Goal: Information Seeking & Learning: Learn about a topic

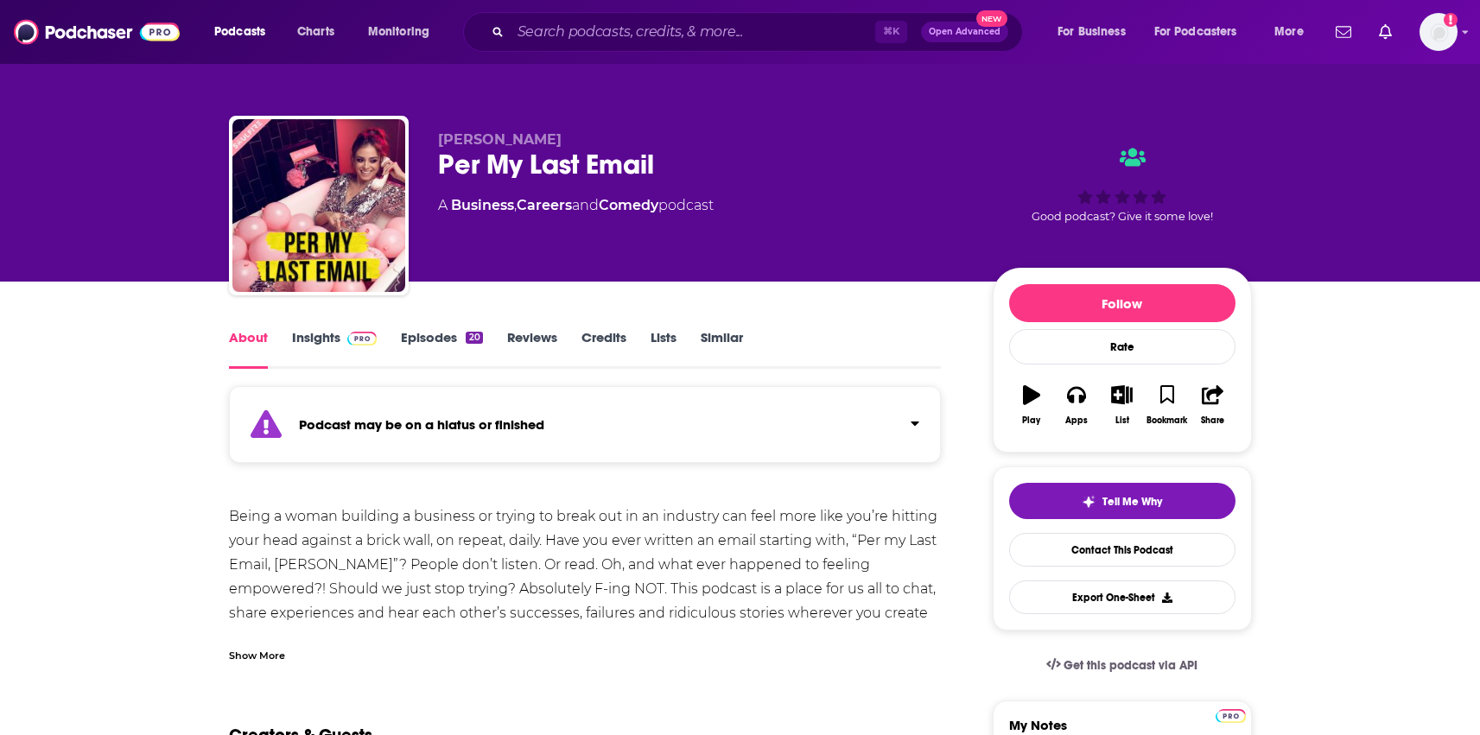
click at [320, 334] on link "Insights" at bounding box center [335, 349] width 86 height 40
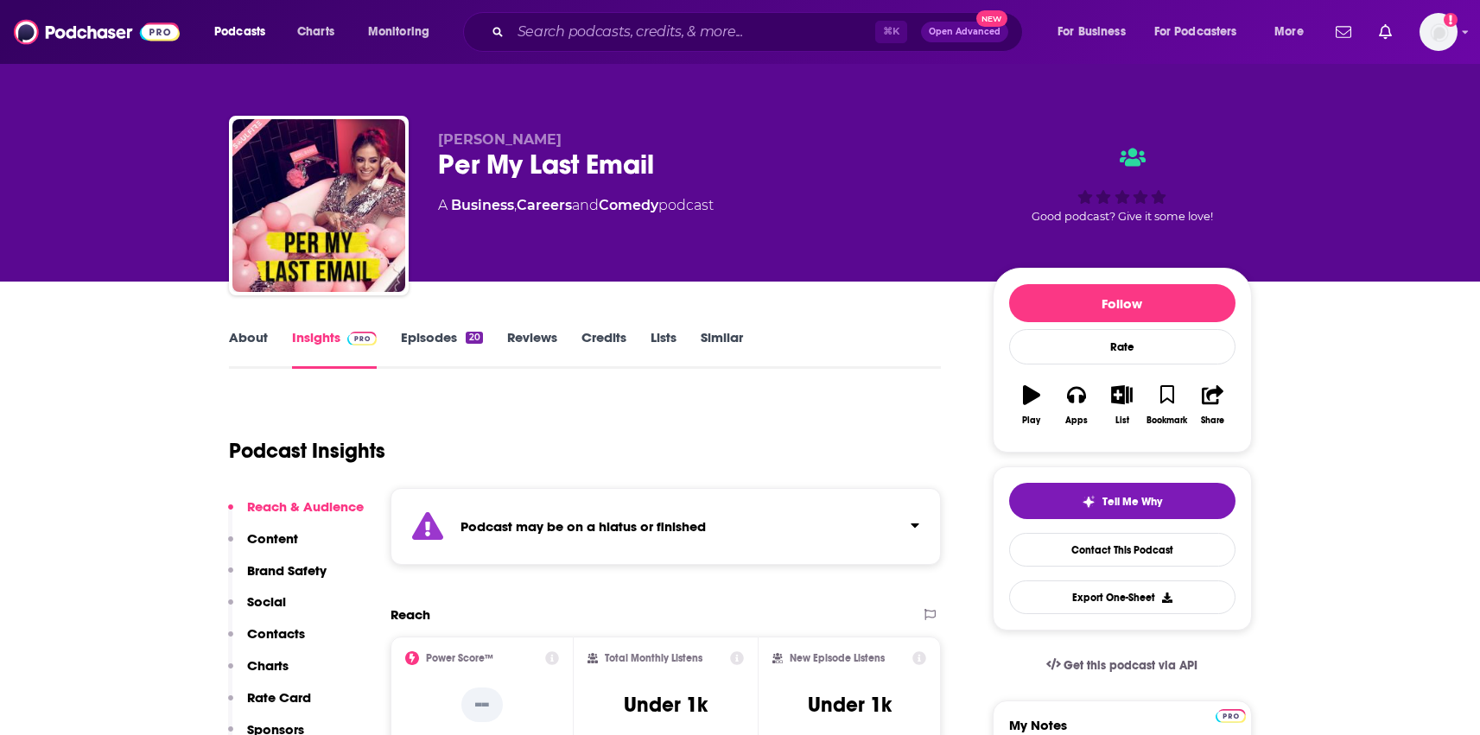
click at [234, 336] on link "About" at bounding box center [248, 349] width 39 height 40
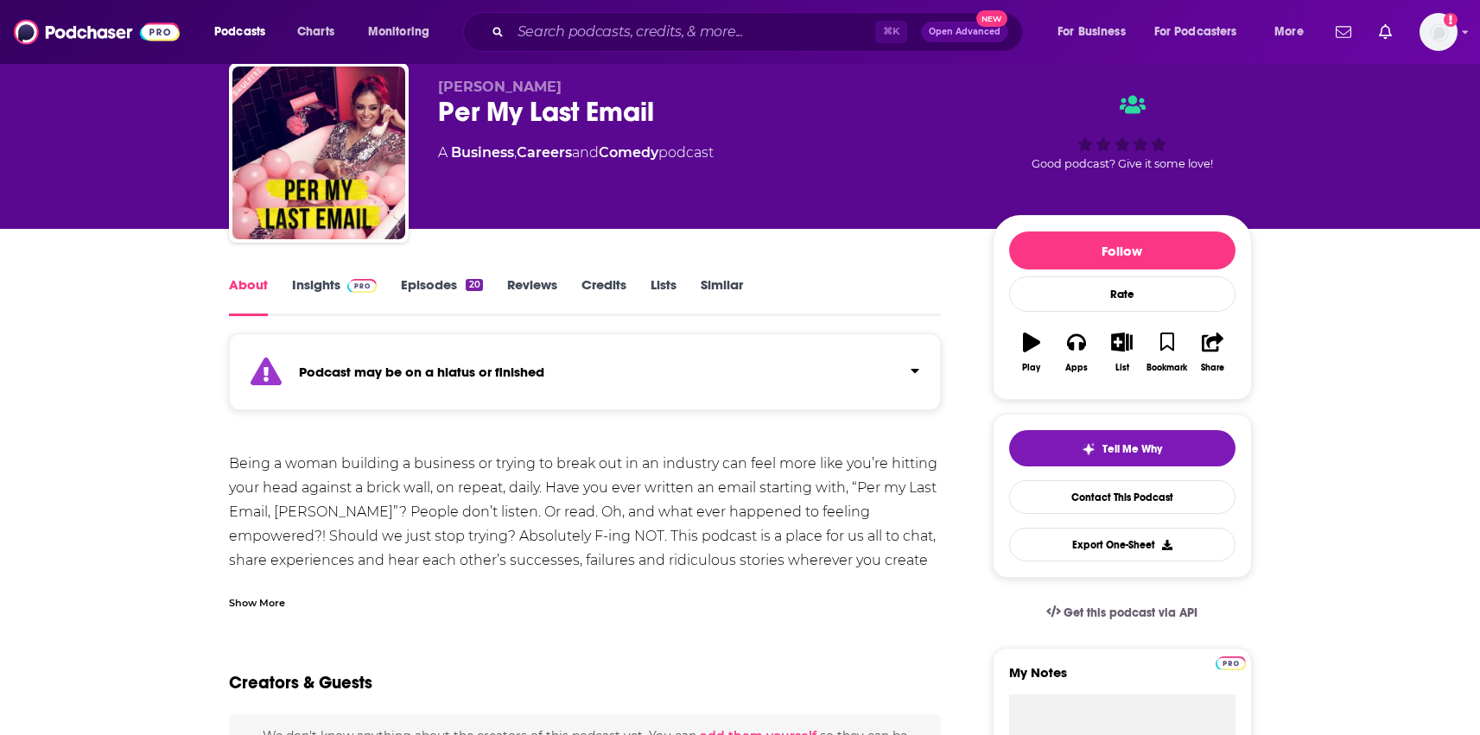
scroll to position [58, 0]
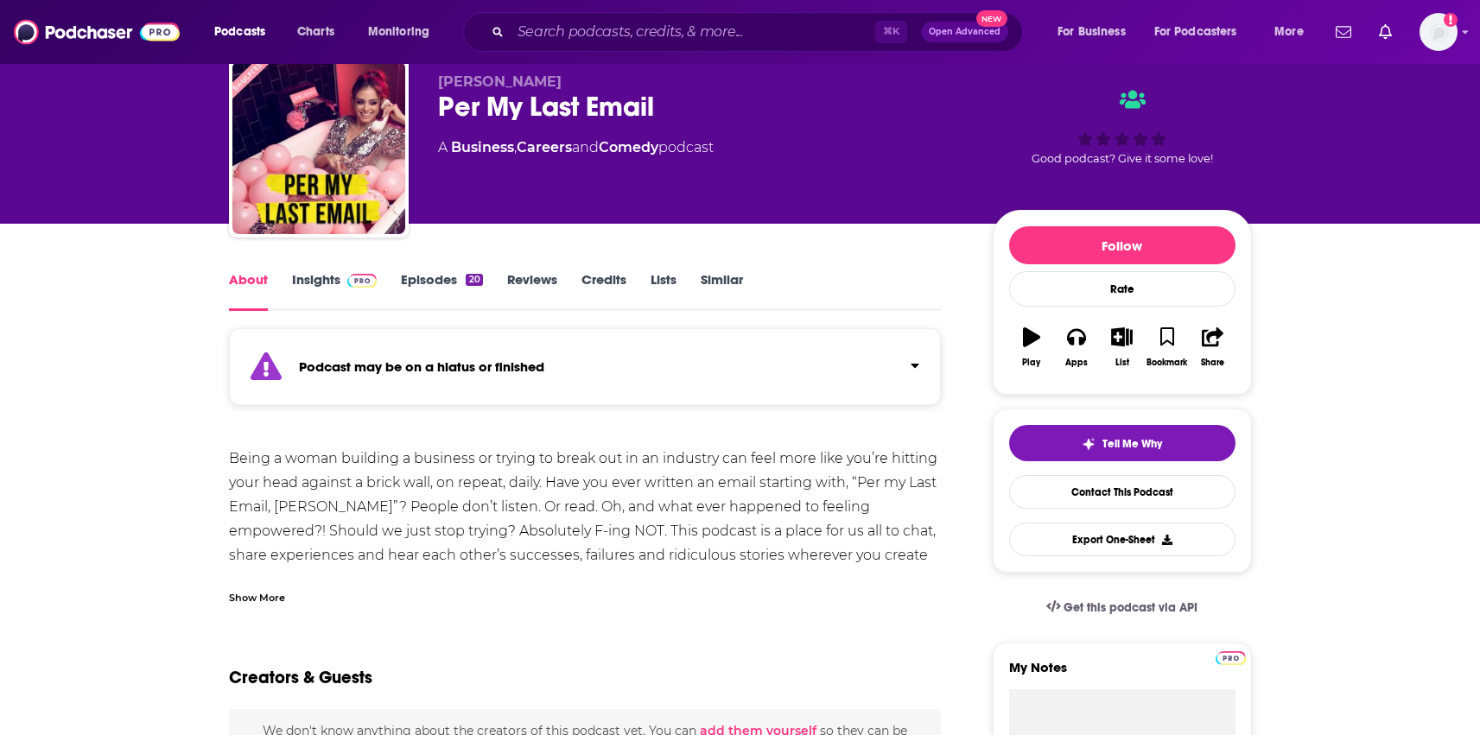
click at [303, 289] on link "Insights" at bounding box center [335, 291] width 86 height 40
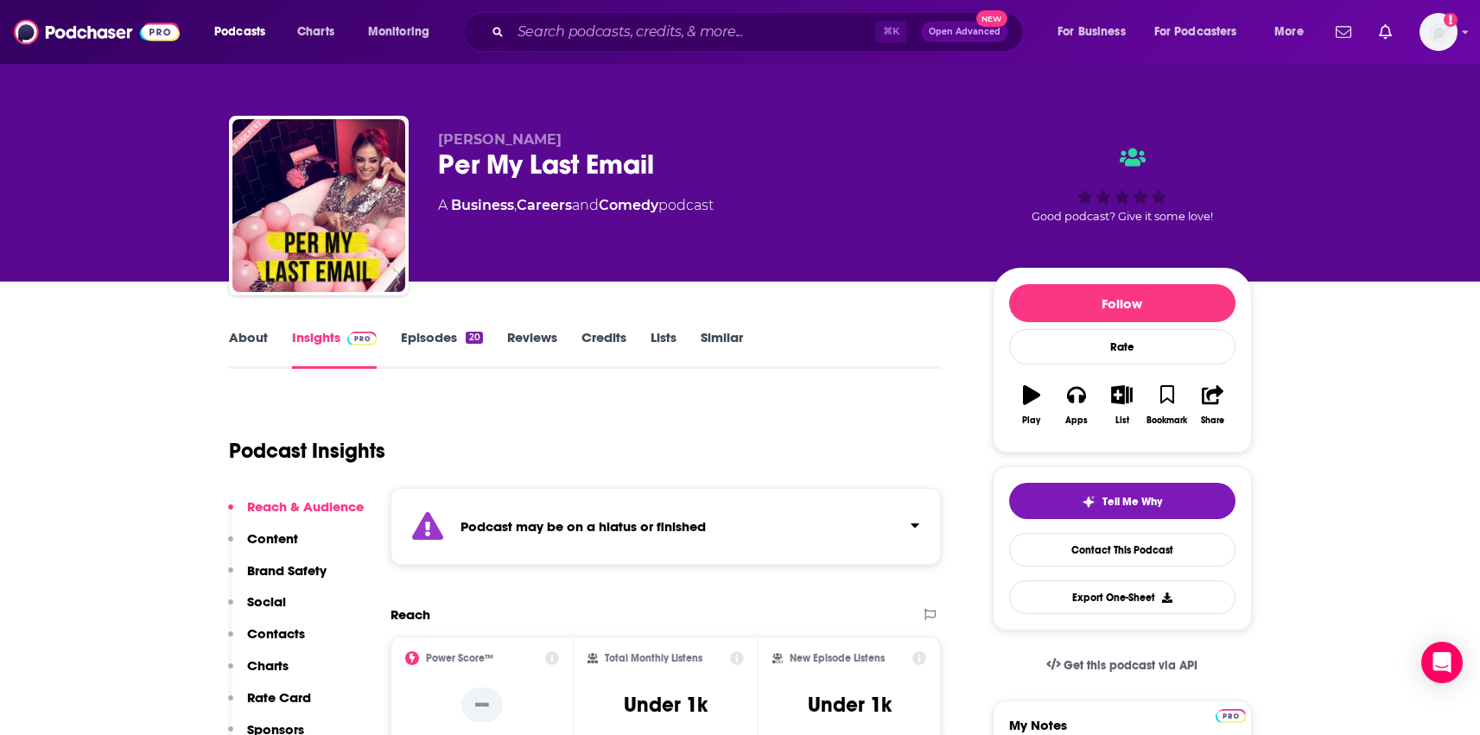
click at [230, 349] on link "About" at bounding box center [248, 349] width 39 height 40
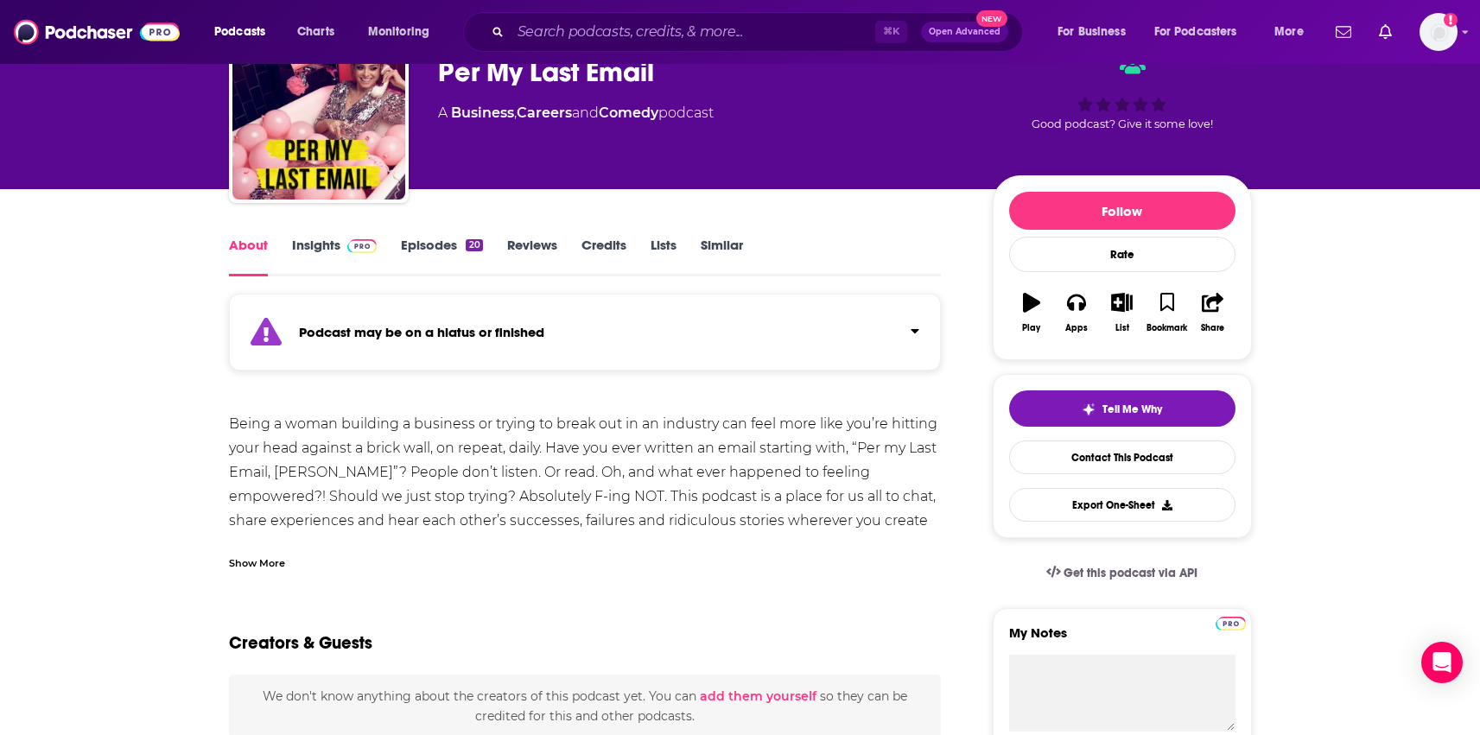
scroll to position [118, 0]
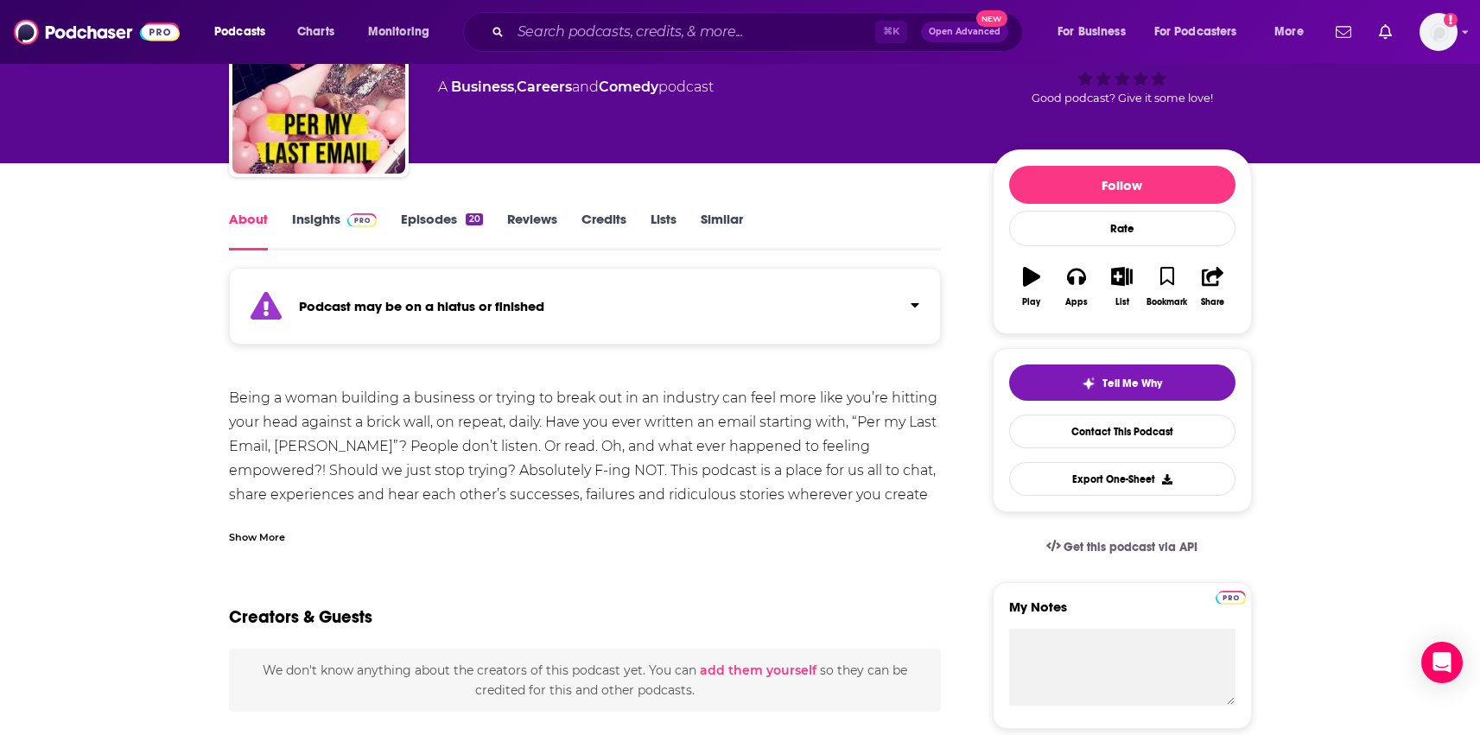
click at [424, 453] on div "Being a woman building a business or trying to break out in an industry can fee…" at bounding box center [585, 507] width 713 height 242
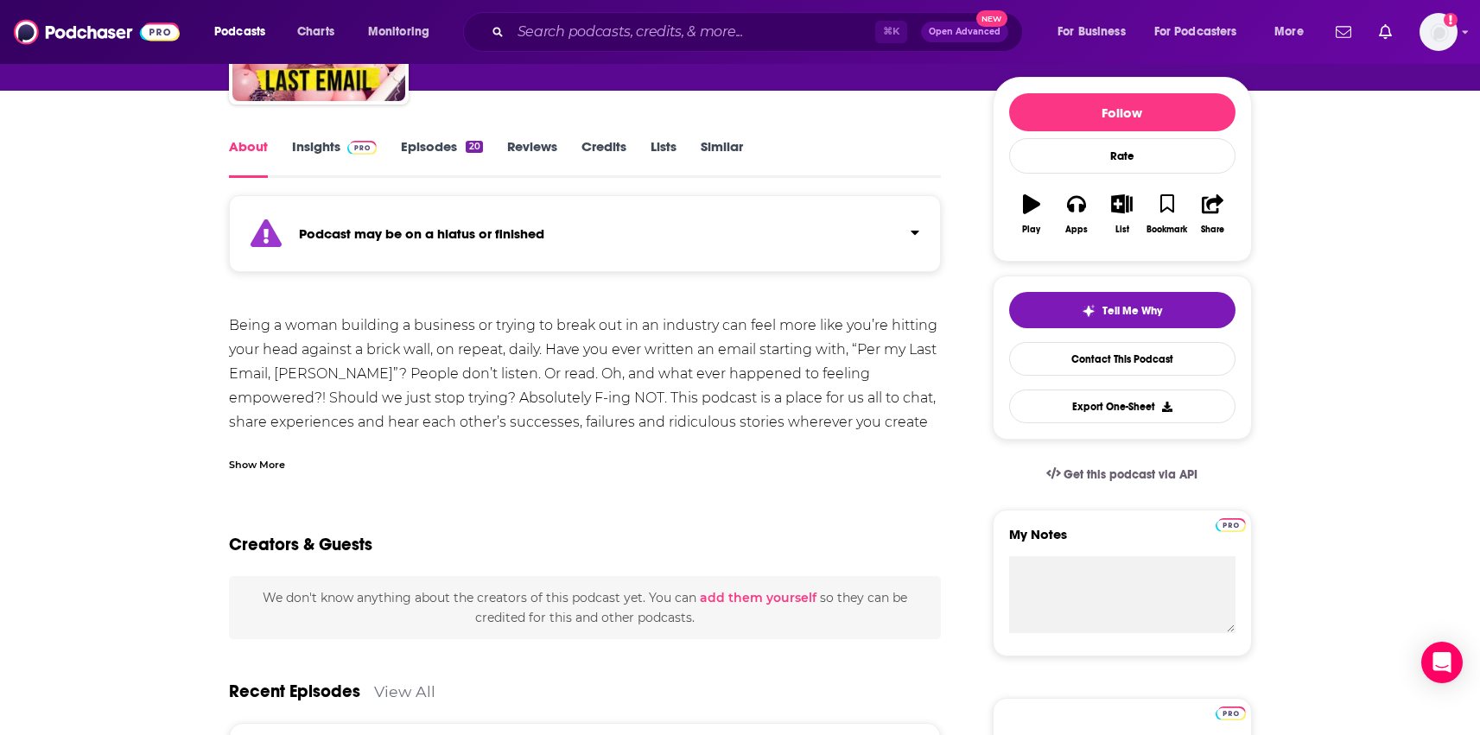
scroll to position [208, 0]
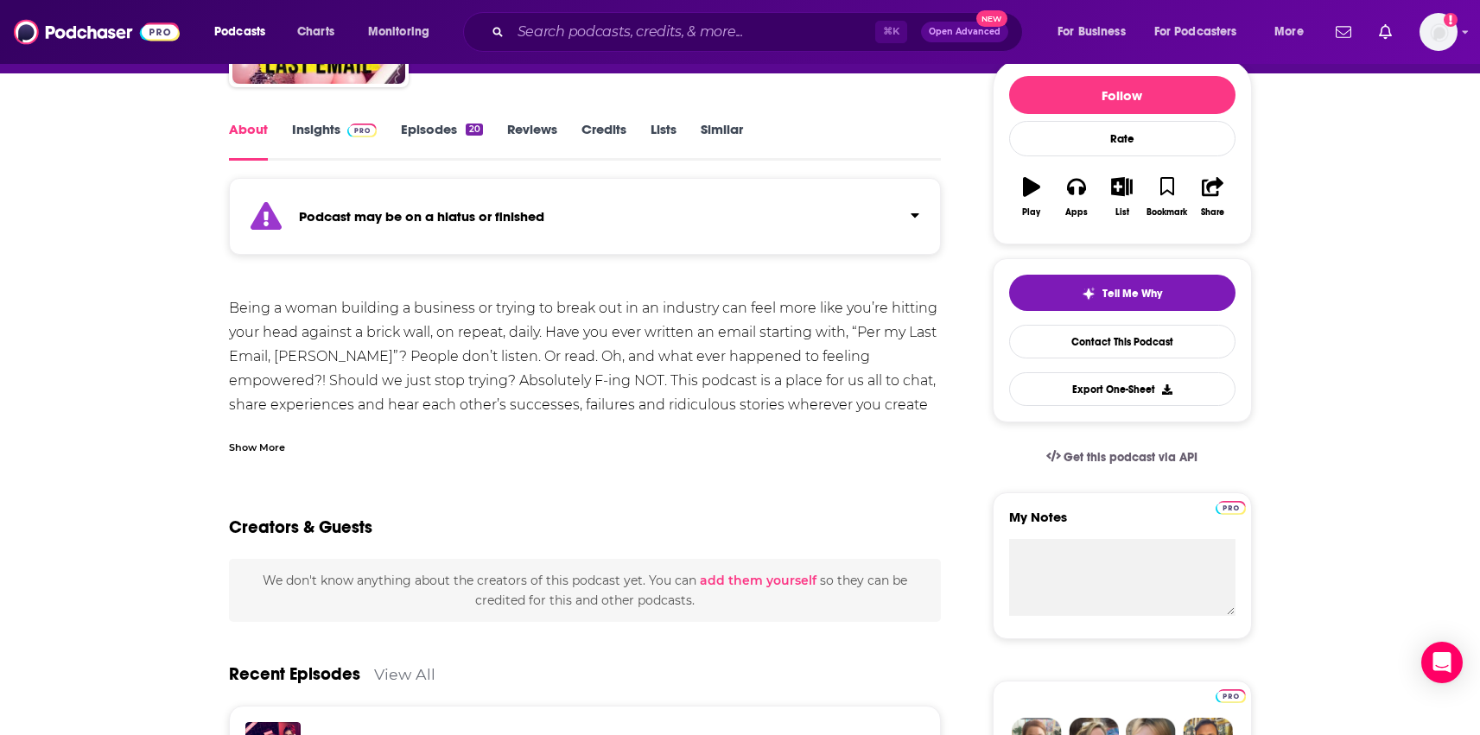
click at [257, 441] on div "Show More" at bounding box center [257, 446] width 56 height 16
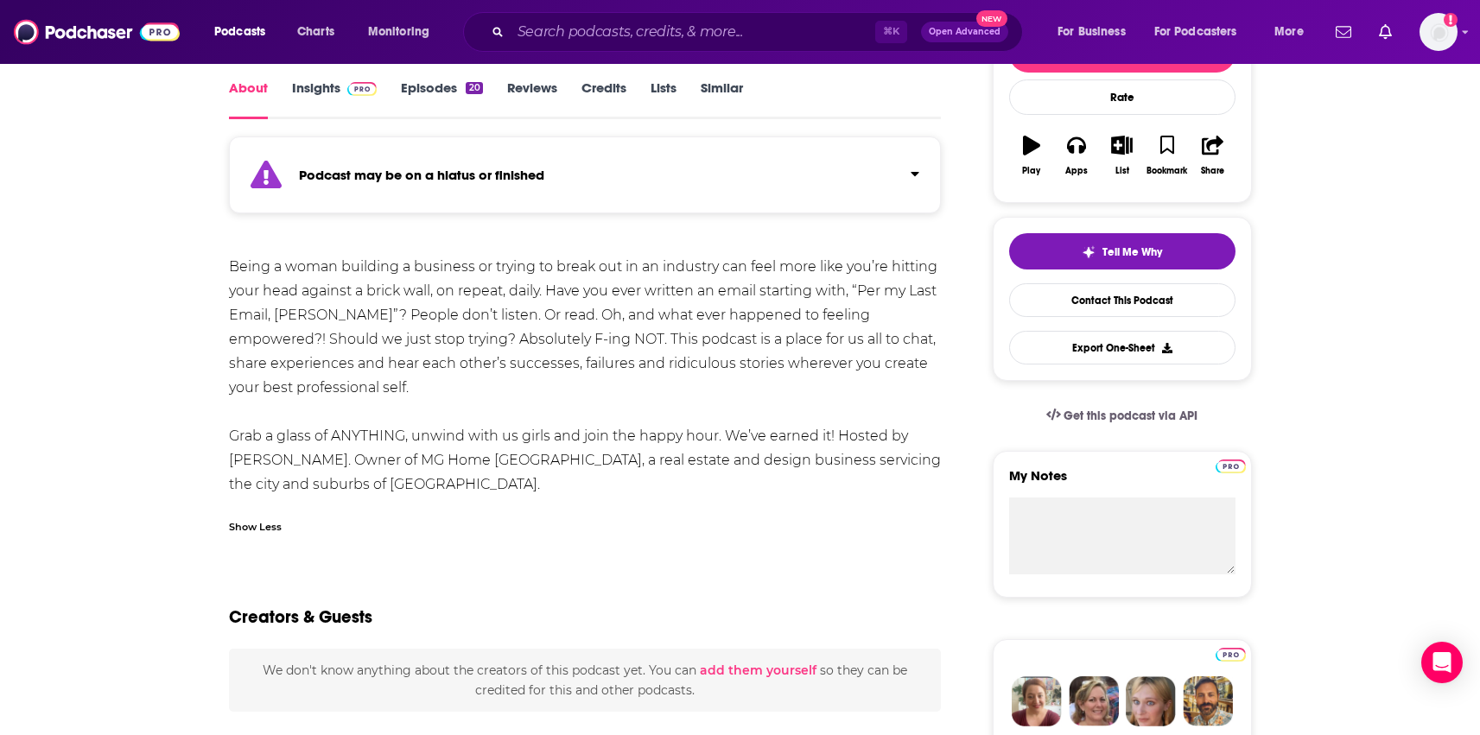
scroll to position [250, 0]
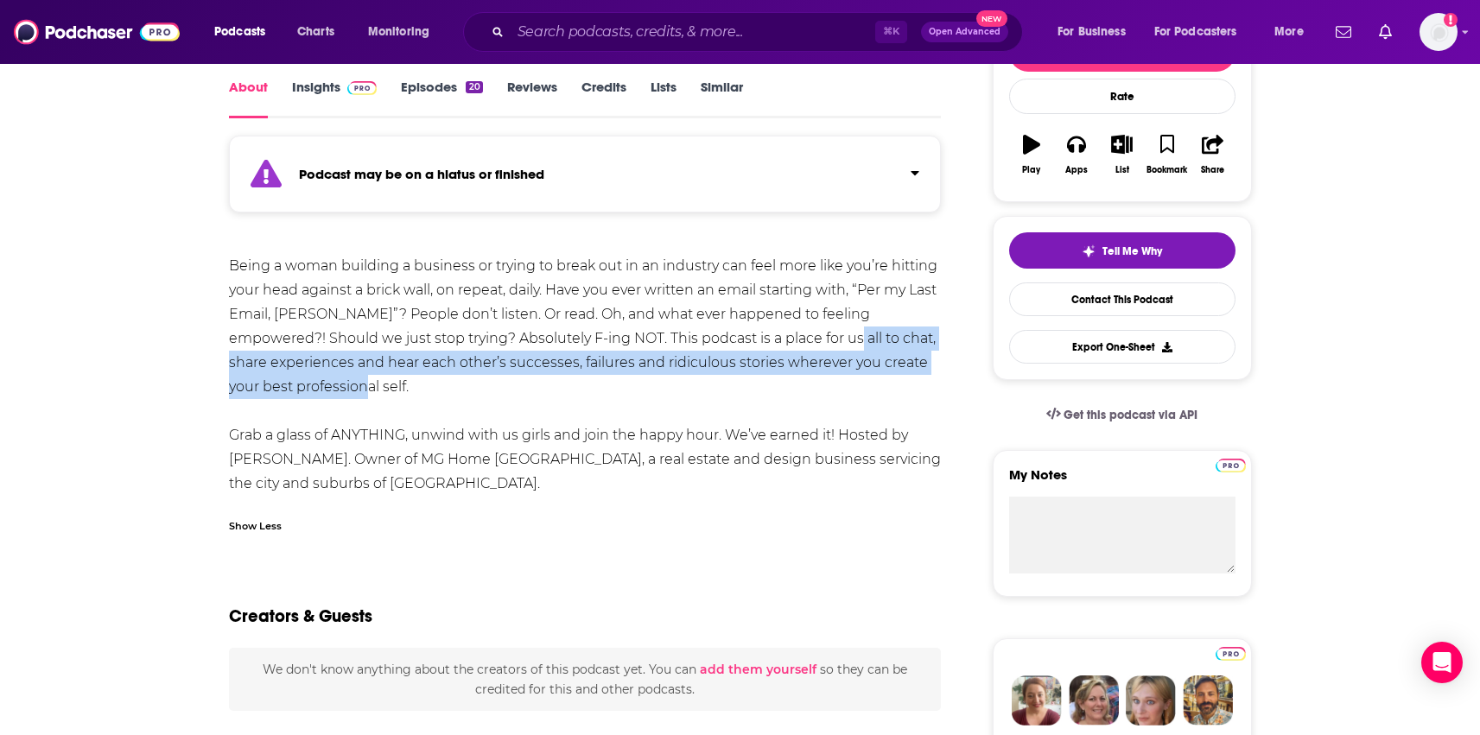
drag, startPoint x: 275, startPoint y: 382, endPoint x: 750, endPoint y: 342, distance: 476.7
click at [750, 342] on div "Being a woman building a business or trying to break out in an industry can fee…" at bounding box center [585, 375] width 713 height 242
copy div "chat, share experiences and hear each other’s successes, failures and ridiculou…"
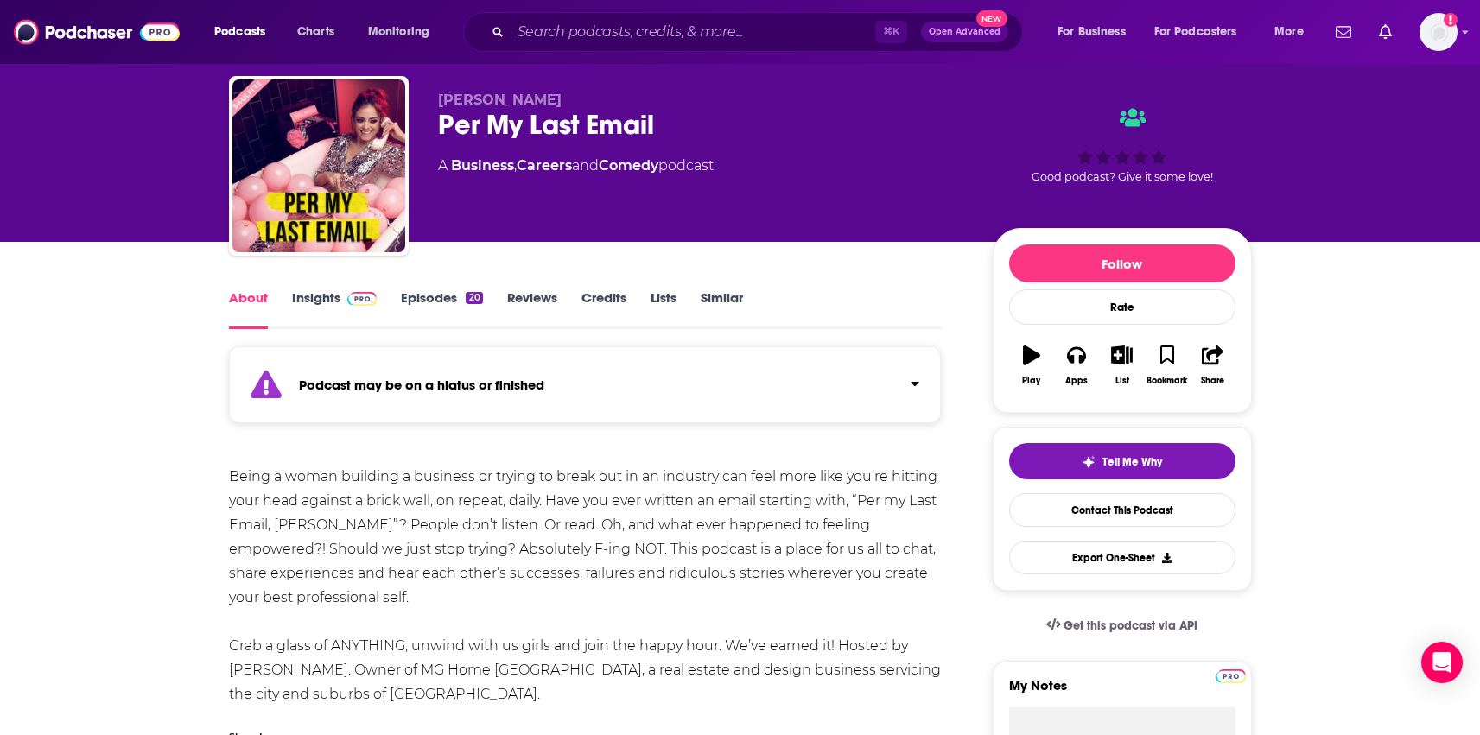
scroll to position [30, 0]
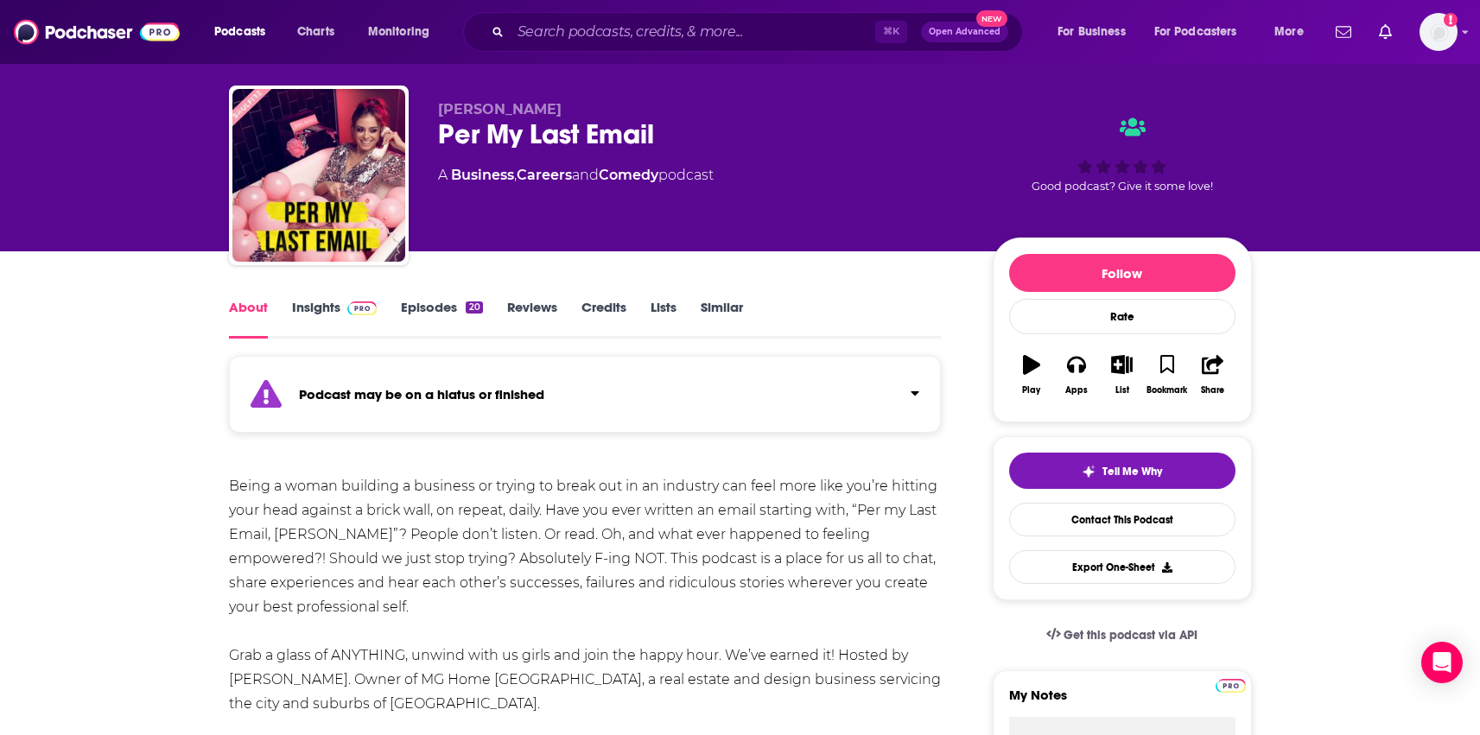
drag, startPoint x: 437, startPoint y: 111, endPoint x: 567, endPoint y: 111, distance: 130.4
click at [567, 111] on p "[PERSON_NAME]" at bounding box center [701, 109] width 527 height 16
copy span "[PERSON_NAME]"
click at [365, 302] on img at bounding box center [362, 308] width 30 height 14
